Goal: Check status

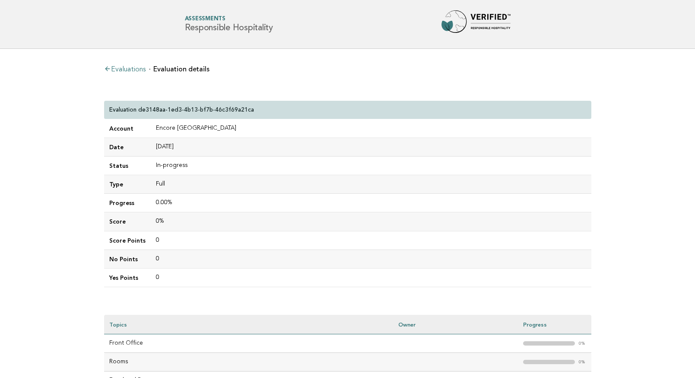
click at [127, 68] on link "Evaluations" at bounding box center [124, 69] width 41 height 7
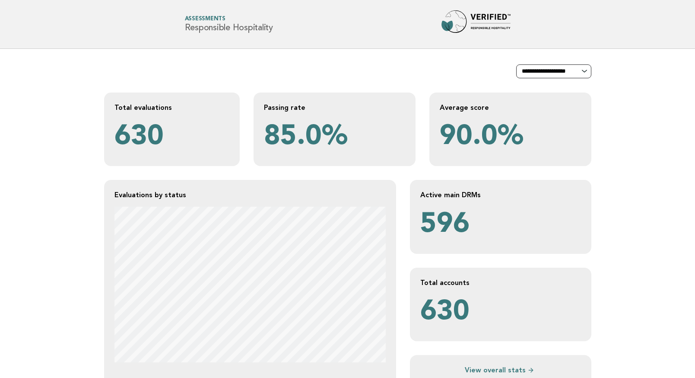
click at [572, 70] on select "**********" at bounding box center [553, 71] width 75 height 14
click at [516, 64] on select "**********" at bounding box center [553, 71] width 75 height 14
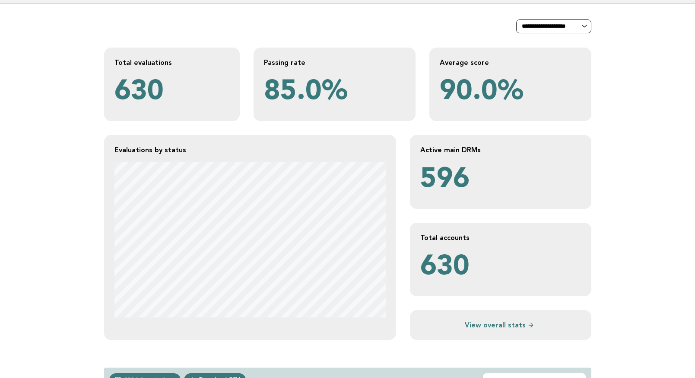
scroll to position [42, 0]
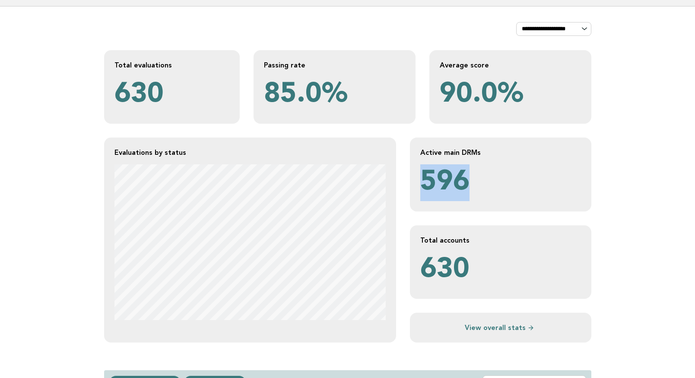
drag, startPoint x: 424, startPoint y: 179, endPoint x: 467, endPoint y: 182, distance: 43.8
click at [467, 182] on p "596" at bounding box center [500, 182] width 161 height 37
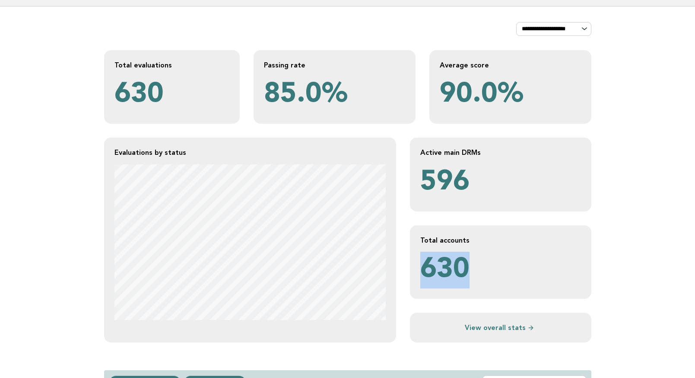
drag, startPoint x: 423, startPoint y: 269, endPoint x: 467, endPoint y: 269, distance: 44.1
click at [467, 269] on p "630" at bounding box center [500, 269] width 161 height 37
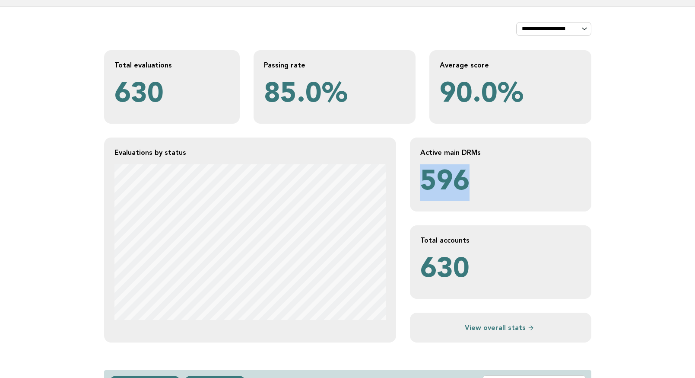
drag, startPoint x: 423, startPoint y: 176, endPoint x: 467, endPoint y: 184, distance: 44.3
click at [467, 183] on p "596" at bounding box center [500, 182] width 161 height 37
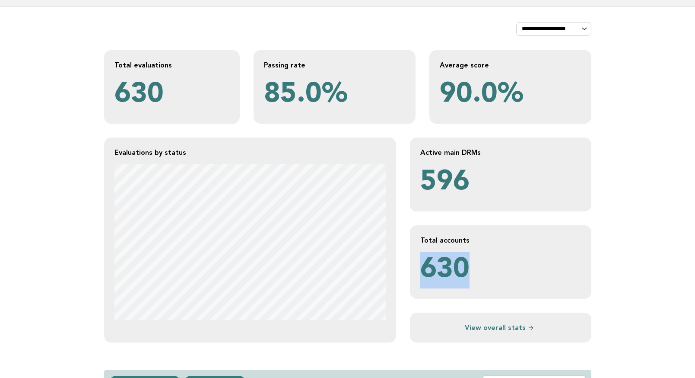
drag, startPoint x: 423, startPoint y: 268, endPoint x: 469, endPoint y: 267, distance: 46.7
click at [469, 267] on p "630" at bounding box center [500, 269] width 161 height 37
